Goal: Task Accomplishment & Management: Manage account settings

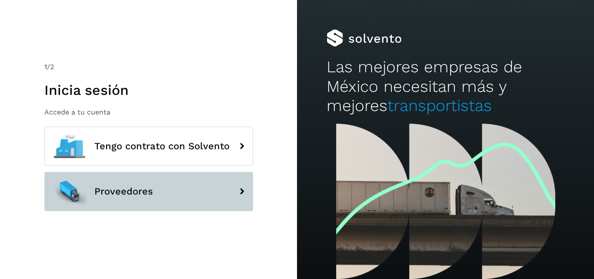
click at [126, 191] on span "Proveedores" at bounding box center [123, 191] width 59 height 10
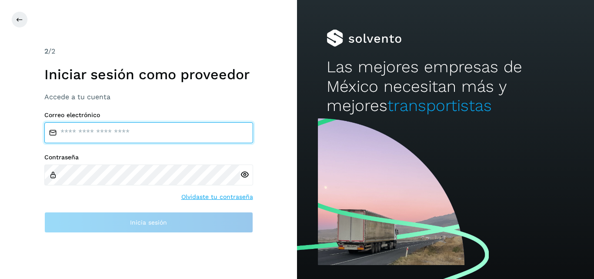
click at [155, 134] on input "email" at bounding box center [148, 132] width 209 height 21
type input "**********"
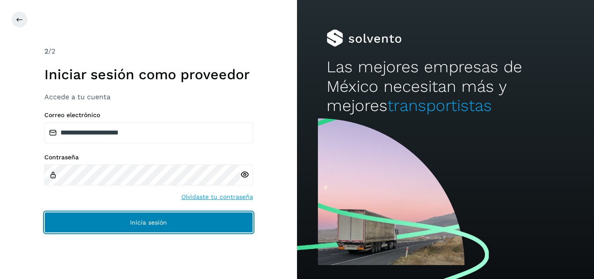
click at [113, 226] on button "Inicia sesión" at bounding box center [148, 222] width 209 height 21
click at [153, 217] on button "Inicia sesión" at bounding box center [148, 222] width 209 height 21
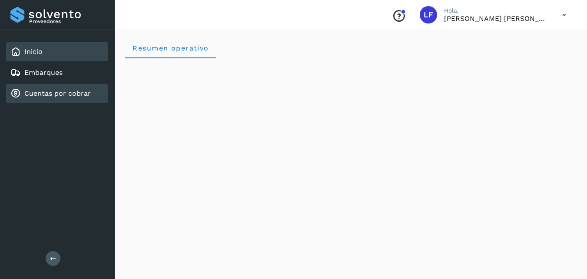
click at [74, 89] on div "Cuentas por cobrar" at bounding box center [50, 93] width 80 height 10
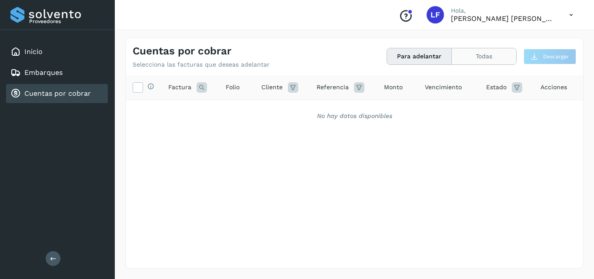
click at [463, 54] on button "Todas" at bounding box center [484, 56] width 64 height 16
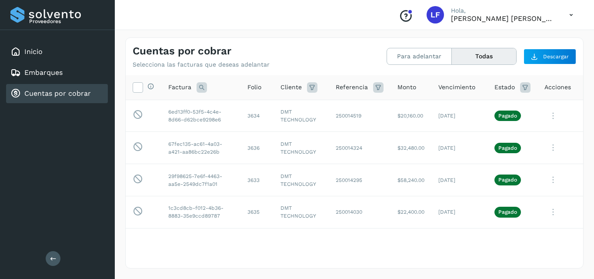
click at [489, 58] on button "Todas" at bounding box center [484, 56] width 64 height 16
